Goal: Information Seeking & Learning: Compare options

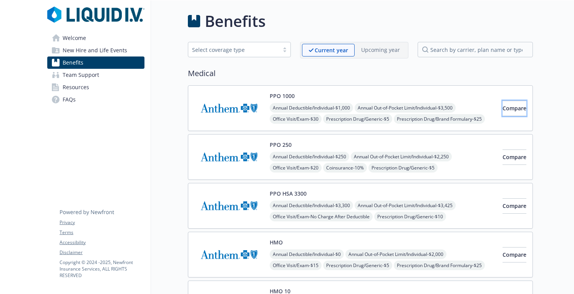
click at [505, 106] on span "Compare" at bounding box center [515, 107] width 24 height 7
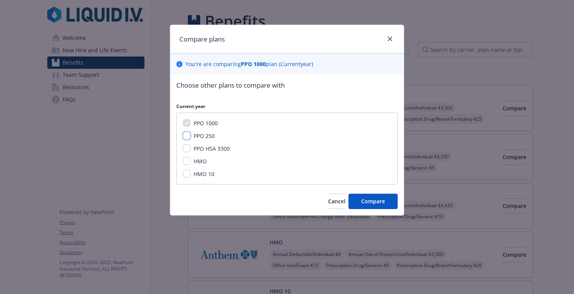
click at [186, 134] on input "PPO 250" at bounding box center [187, 136] width 8 height 8
checkbox input "true"
click at [186, 149] on input "PPO HSA 3300" at bounding box center [187, 148] width 8 height 8
checkbox input "true"
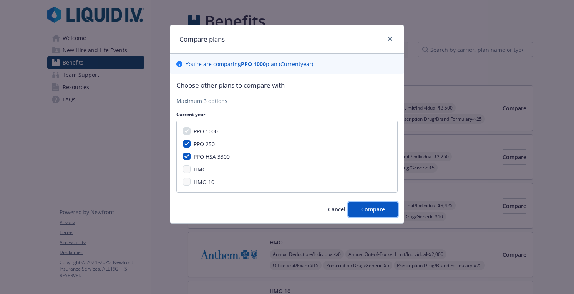
click at [366, 207] on span "Compare" at bounding box center [373, 209] width 24 height 7
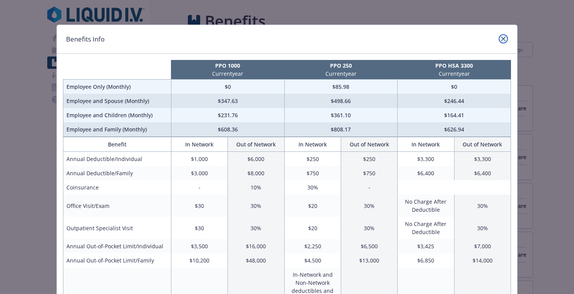
click at [499, 36] on link "close" at bounding box center [503, 38] width 9 height 9
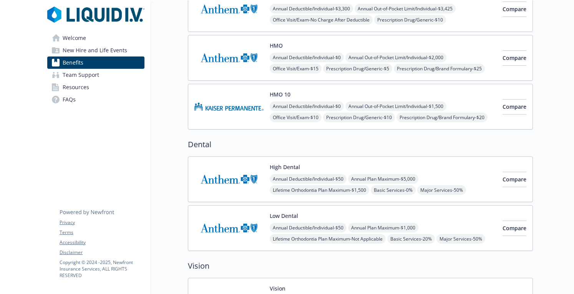
scroll to position [200, 0]
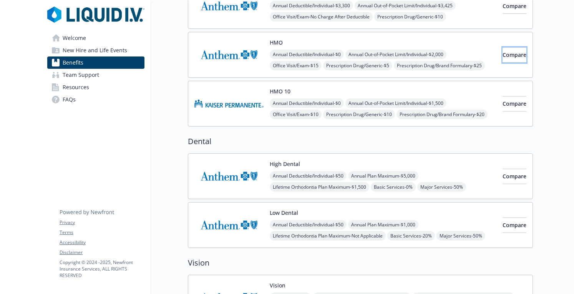
click at [503, 53] on span "Compare" at bounding box center [515, 54] width 24 height 7
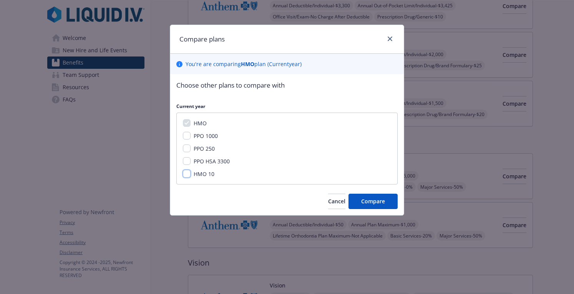
click at [186, 173] on input "HMO 10" at bounding box center [187, 174] width 8 height 8
checkbox input "true"
click at [186, 163] on input "PPO HSA 3300" at bounding box center [187, 161] width 8 height 8
checkbox input "true"
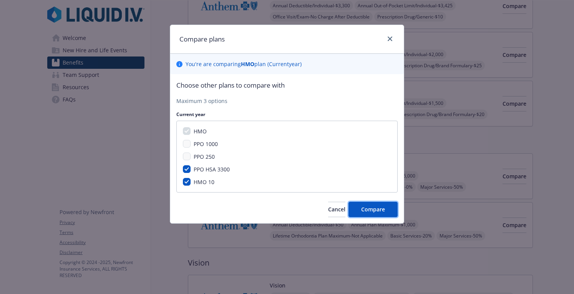
click at [355, 204] on button "Compare" at bounding box center [372, 209] width 49 height 15
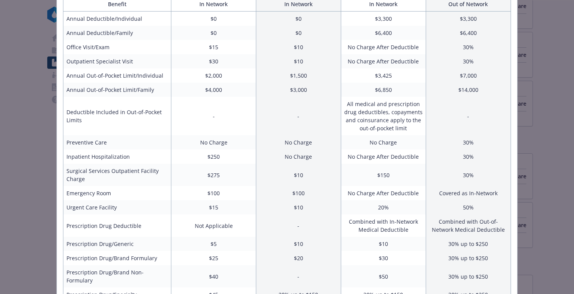
scroll to position [0, 0]
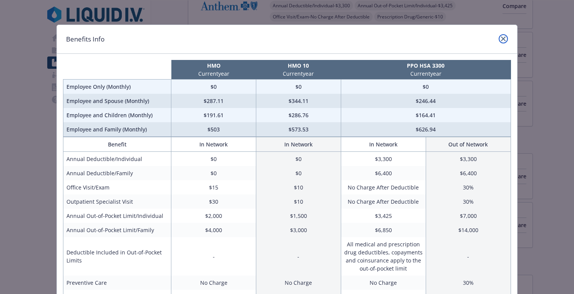
click at [503, 39] on icon "close" at bounding box center [503, 38] width 5 height 5
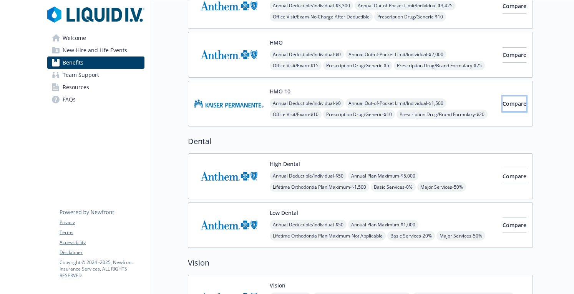
click at [504, 100] on span "Compare" at bounding box center [515, 103] width 24 height 7
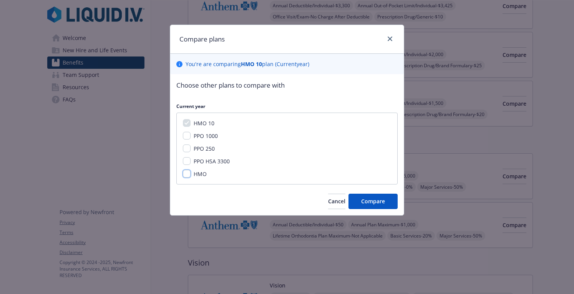
click at [185, 175] on input "HMO" at bounding box center [187, 174] width 8 height 8
checkbox input "true"
click at [183, 133] on input "PPO 1000" at bounding box center [187, 136] width 8 height 8
checkbox input "true"
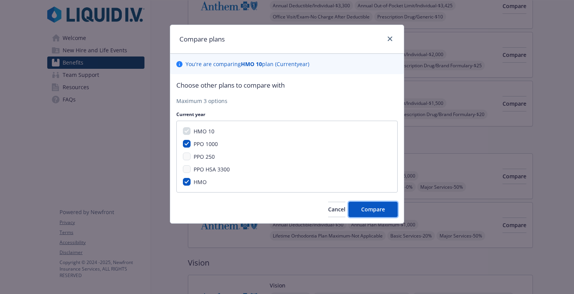
click at [369, 206] on span "Compare" at bounding box center [373, 209] width 24 height 7
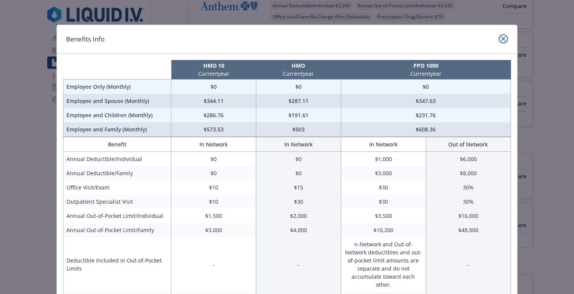
click at [502, 37] on icon "close" at bounding box center [503, 38] width 5 height 5
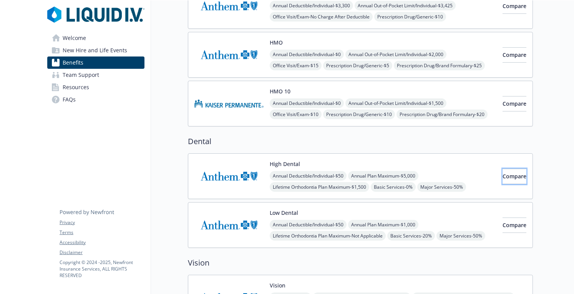
click at [509, 172] on span "Compare" at bounding box center [515, 175] width 24 height 7
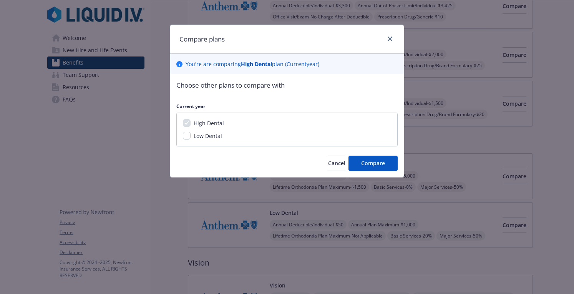
click at [209, 137] on span "Low Dental" at bounding box center [208, 135] width 28 height 7
click at [191, 137] on input "Low Dental" at bounding box center [187, 136] width 8 height 8
checkbox input "true"
click at [373, 163] on span "Compare" at bounding box center [373, 162] width 24 height 7
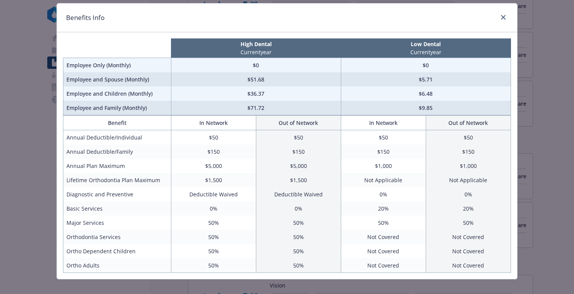
scroll to position [30, 0]
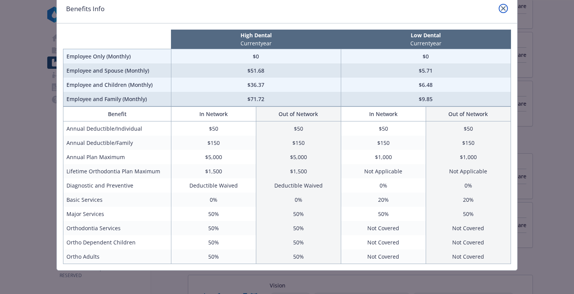
click at [501, 7] on icon "close" at bounding box center [503, 8] width 5 height 5
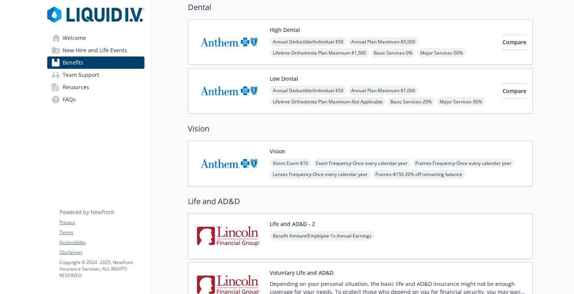
scroll to position [337, 0]
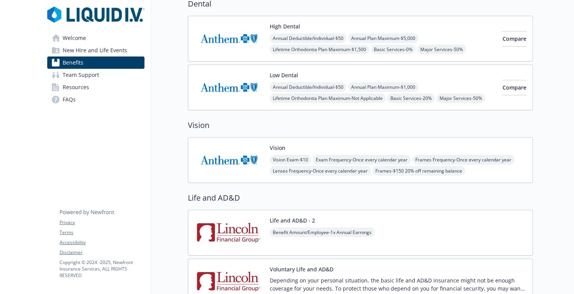
click at [241, 159] on img at bounding box center [228, 160] width 69 height 33
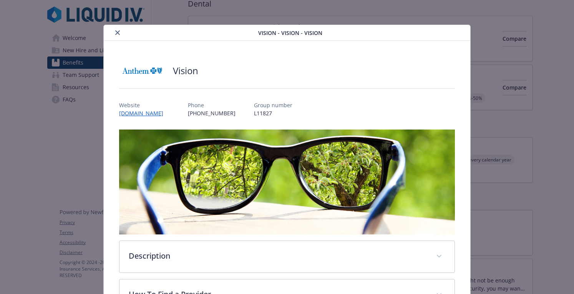
scroll to position [23, 0]
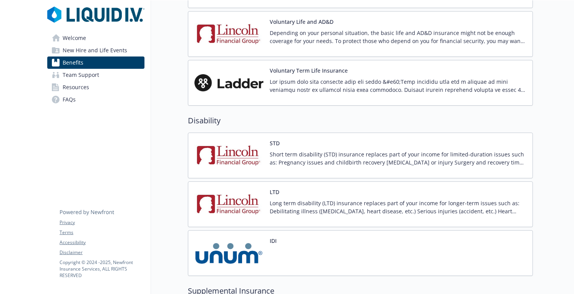
scroll to position [483, 0]
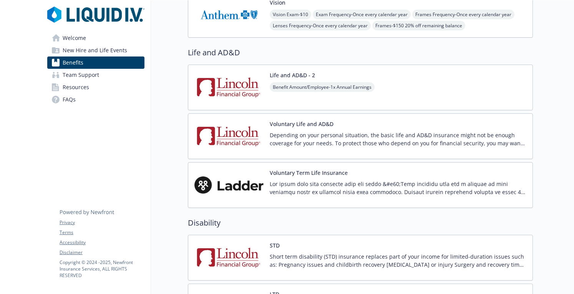
click at [76, 43] on span "Welcome" at bounding box center [74, 38] width 23 height 12
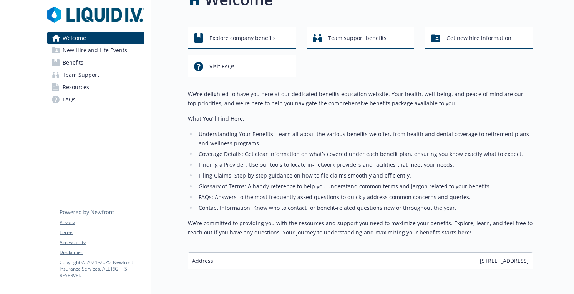
scroll to position [16, 0]
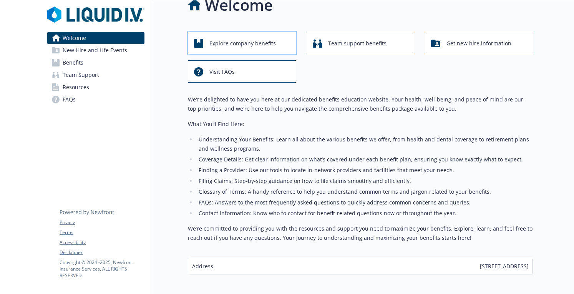
click at [274, 45] on span "Explore company benefits" at bounding box center [242, 43] width 66 height 15
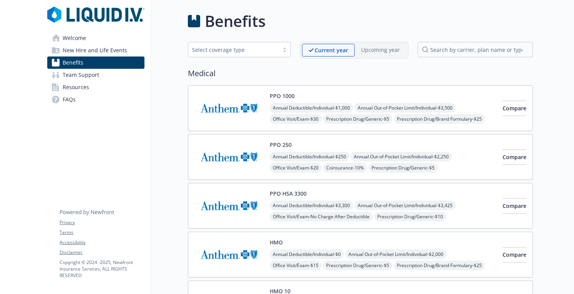
click at [71, 39] on span "Welcome" at bounding box center [74, 38] width 23 height 12
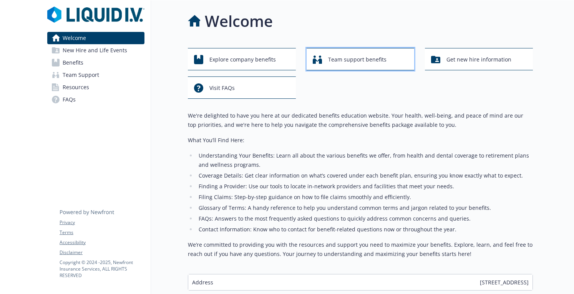
click at [339, 64] on span "Team support benefits" at bounding box center [357, 59] width 58 height 15
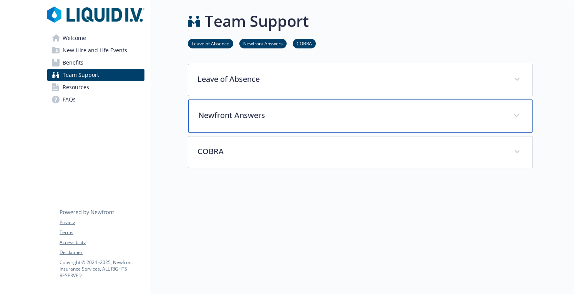
click at [277, 112] on p "Newfront Answers" at bounding box center [351, 115] width 306 height 12
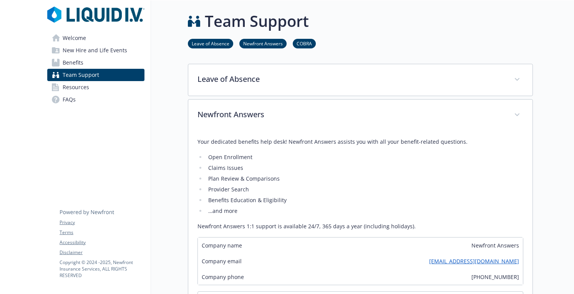
click at [81, 86] on span "Resources" at bounding box center [76, 87] width 27 height 12
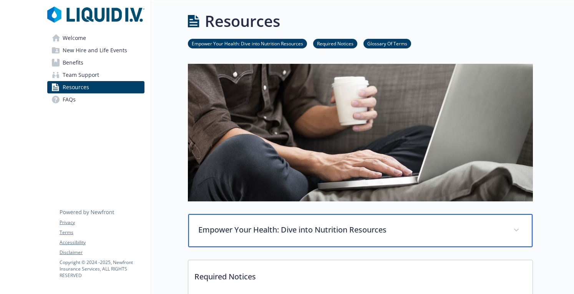
click at [353, 226] on p "Empower Your Health: Dive into Nutrition Resources" at bounding box center [351, 230] width 306 height 12
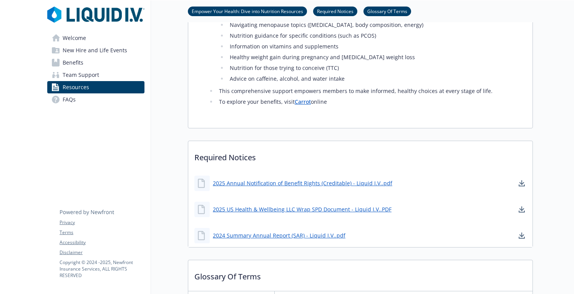
scroll to position [662, 0]
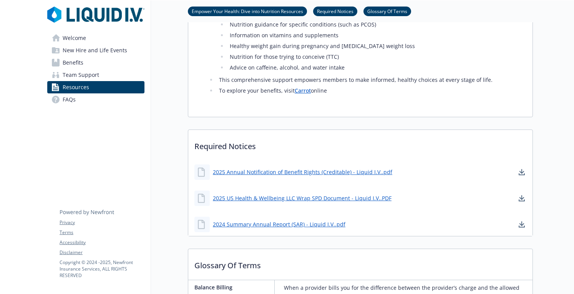
click at [65, 101] on span "FAQs" at bounding box center [69, 99] width 13 height 12
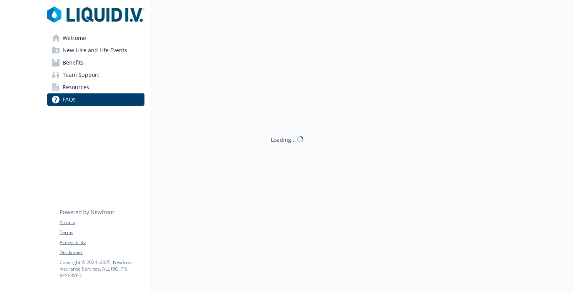
scroll to position [662, 0]
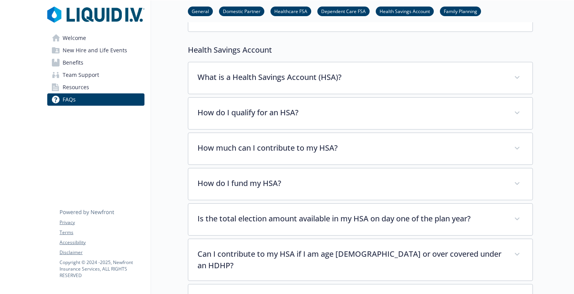
click at [78, 50] on span "New Hire and Life Events" at bounding box center [95, 50] width 65 height 12
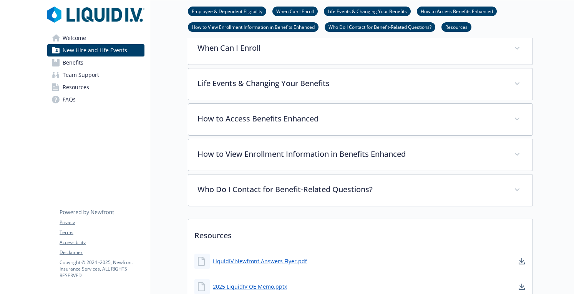
scroll to position [374, 0]
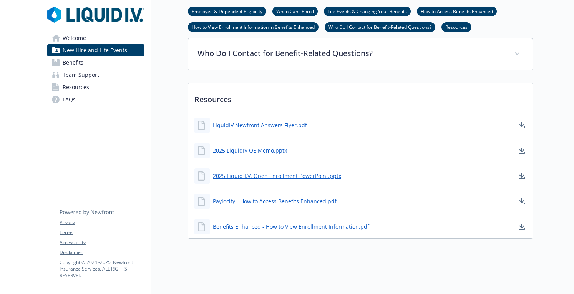
click at [453, 11] on link "How to Access Benefits Enhanced" at bounding box center [457, 10] width 80 height 7
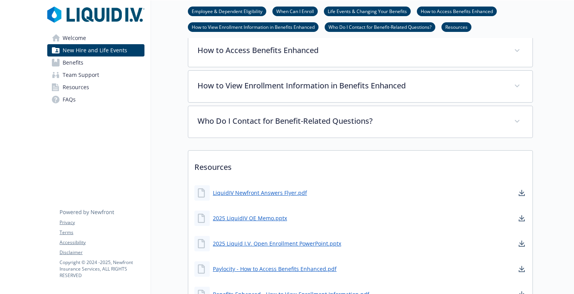
scroll to position [297, 6]
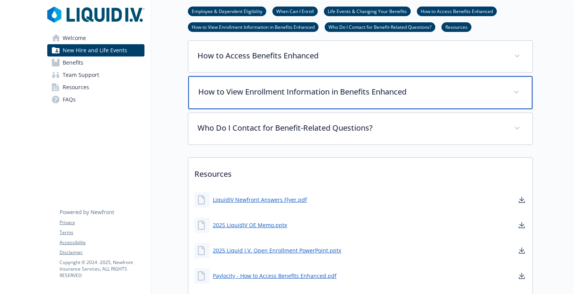
click at [382, 91] on p "How to View Enrollment Information in Benefits Enhanced" at bounding box center [351, 92] width 306 height 12
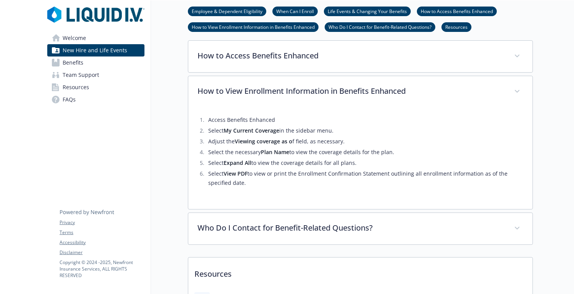
click at [67, 38] on span "Welcome" at bounding box center [74, 38] width 23 height 12
